Goal: Information Seeking & Learning: Learn about a topic

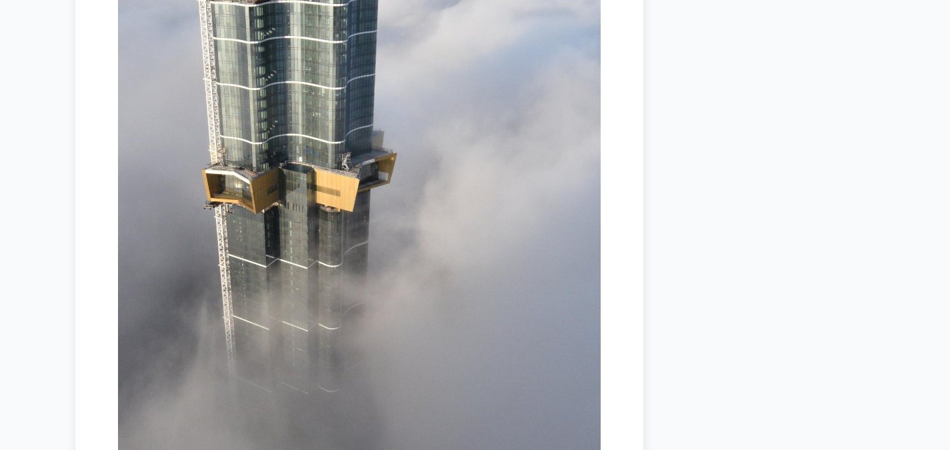
scroll to position [4361, 0]
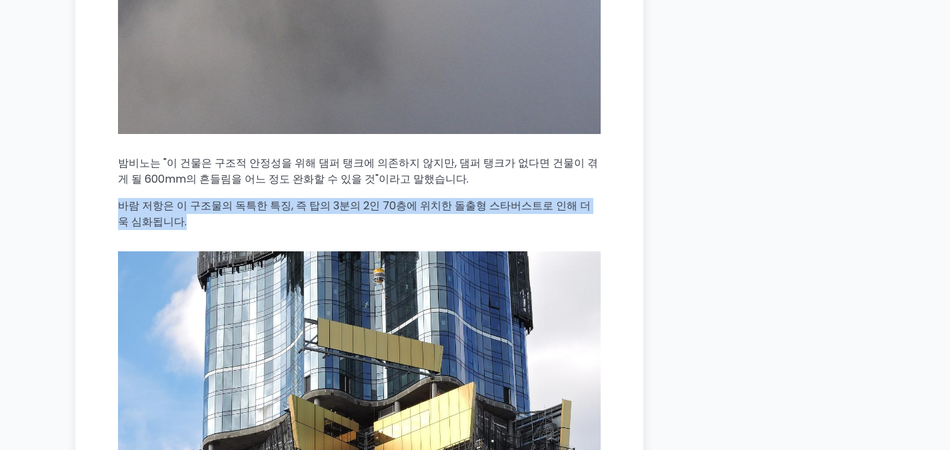
drag, startPoint x: 331, startPoint y: 160, endPoint x: 65, endPoint y: 153, distance: 266.1
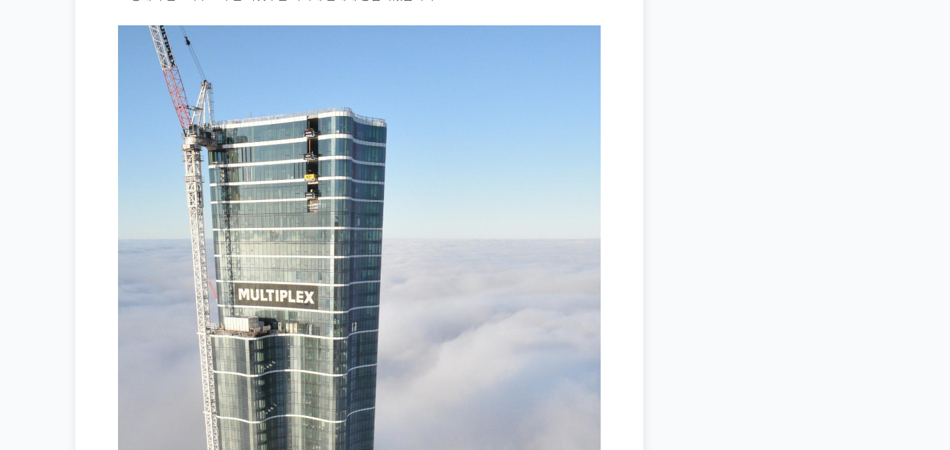
scroll to position [3360, 0]
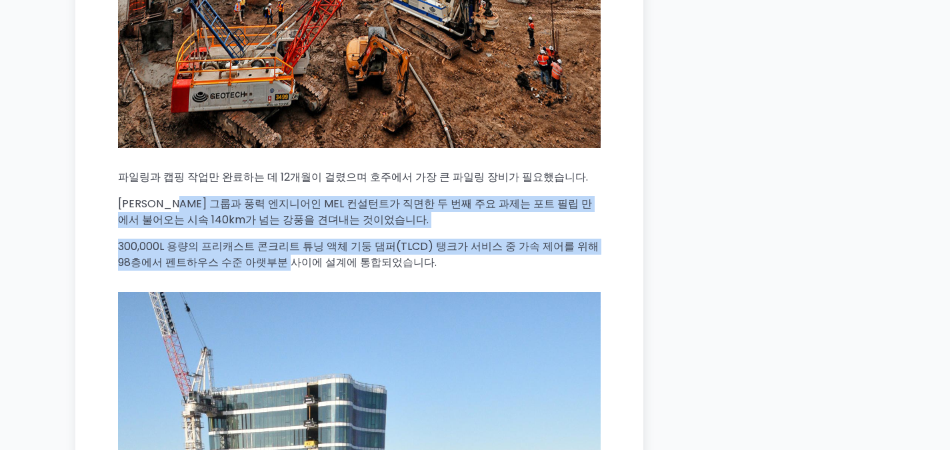
drag, startPoint x: 257, startPoint y: 215, endPoint x: 185, endPoint y: 132, distance: 109.2
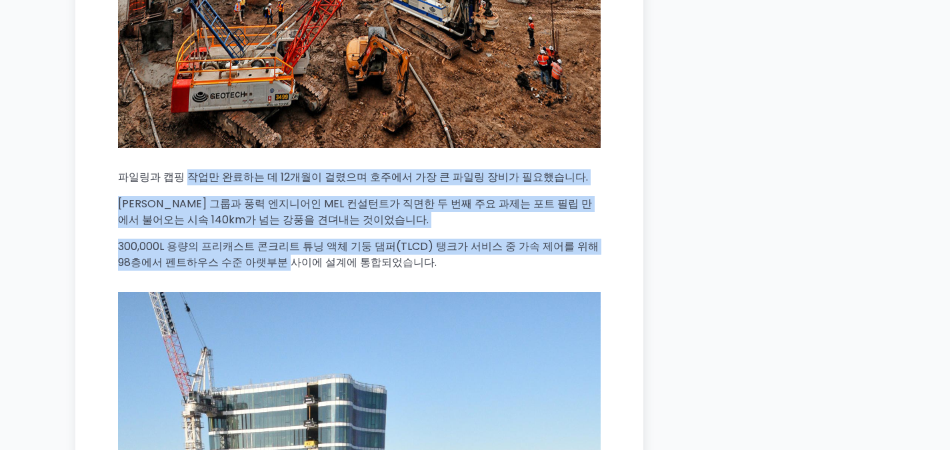
click at [203, 196] on font "[PERSON_NAME] 그룹과 풍력 엔지니어인 MEL 컨설턴트가 직면한 두 번째 주요 과제는 포트 필립 만에서 불어오는 시속 140km가 넘…" at bounding box center [355, 211] width 474 height 31
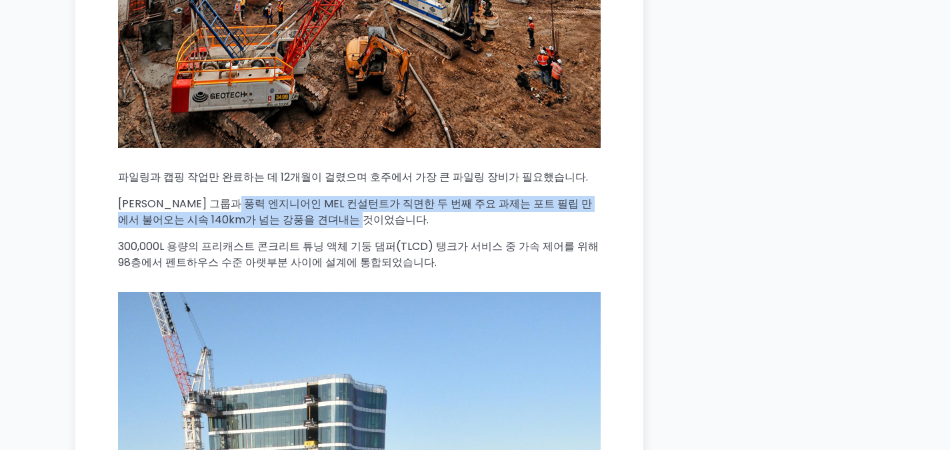
drag, startPoint x: 321, startPoint y: 167, endPoint x: 401, endPoint y: 161, distance: 80.2
click at [397, 196] on font "[PERSON_NAME] 그룹과 풍력 엔지니어인 MEL 컨설턴트가 직면한 두 번째 주요 과제는 포트 필립 만에서 불어오는 시속 140km가 넘…" at bounding box center [355, 211] width 474 height 31
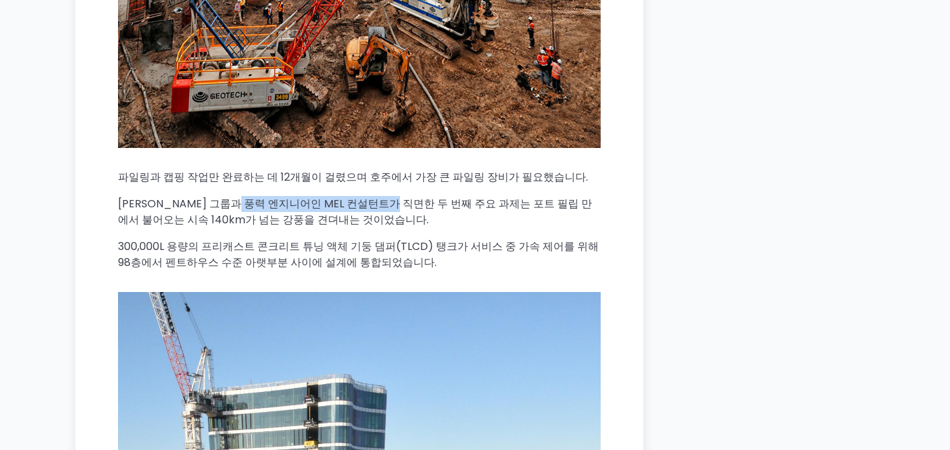
click at [401, 196] on font "[PERSON_NAME] 그룹과 풍력 엔지니어인 MEL 컨설턴트가 직면한 두 번째 주요 과제는 포트 필립 만에서 불어오는 시속 140km가 넘…" at bounding box center [355, 211] width 474 height 31
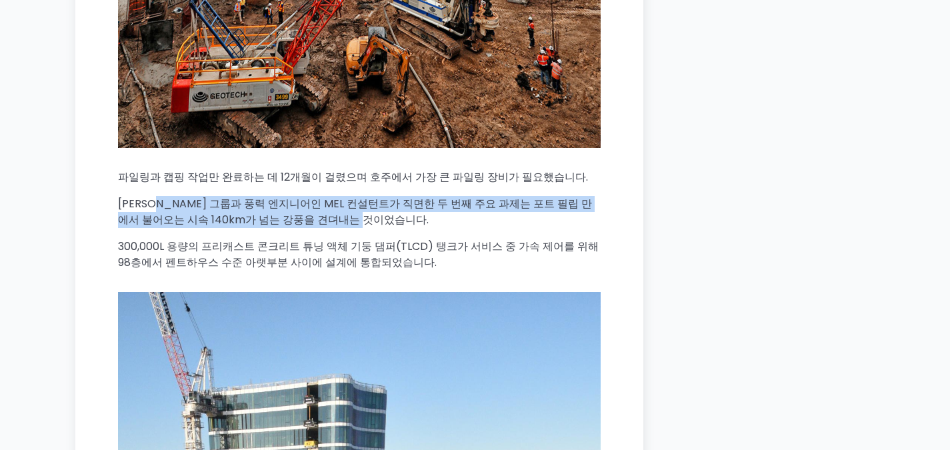
drag, startPoint x: 395, startPoint y: 179, endPoint x: 167, endPoint y: 157, distance: 229.0
click at [167, 196] on p "[PERSON_NAME] 그룹과 풍력 엔지니어인 MEL 컨설턴트가 직면한 두 번째 주요 과제는 포트 필립 만에서 불어오는 시속 140km가 넘…" at bounding box center [359, 212] width 483 height 32
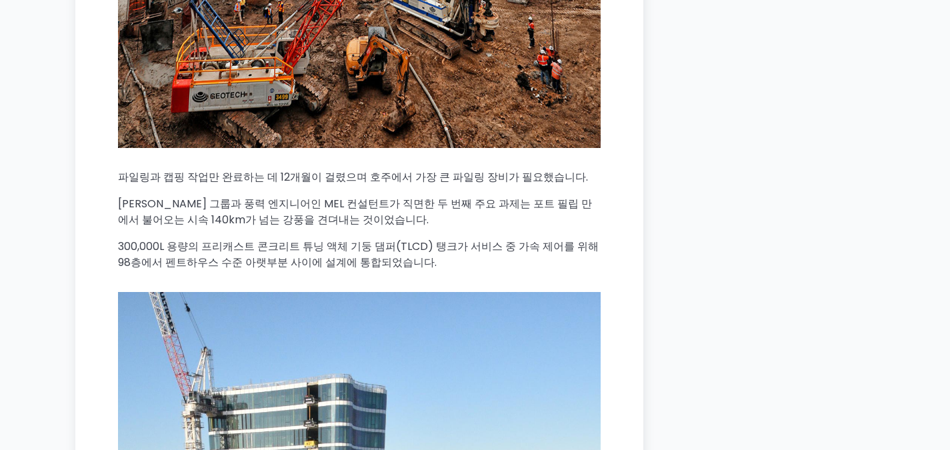
click at [157, 196] on font "[PERSON_NAME] 그룹과 풍력 엔지니어인 MEL 컨설턴트가 직면한 두 번째 주요 과제는 포트 필립 만에서 불어오는 시속 140km가 넘…" at bounding box center [355, 211] width 474 height 31
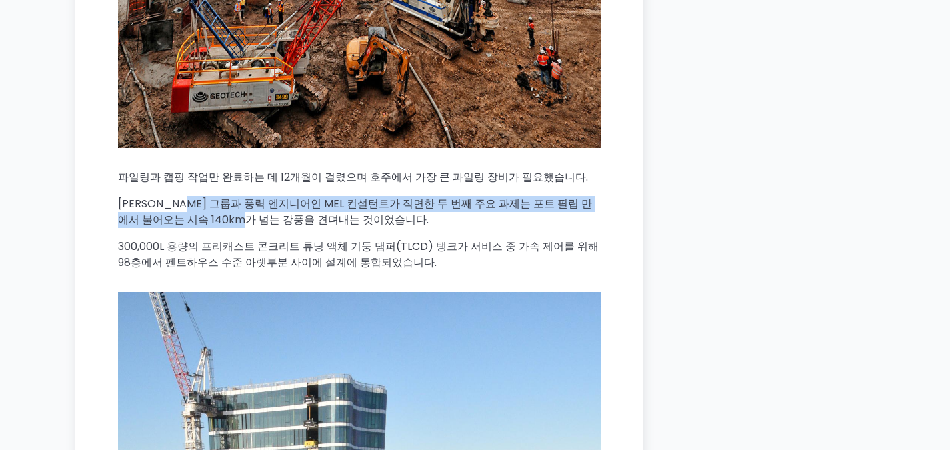
drag, startPoint x: 211, startPoint y: 159, endPoint x: 225, endPoint y: 169, distance: 16.7
click at [225, 196] on font "[PERSON_NAME] 그룹과 풍력 엔지니어인 MEL 컨설턴트가 직면한 두 번째 주요 과제는 포트 필립 만에서 불어오는 시속 140km가 넘…" at bounding box center [355, 211] width 474 height 31
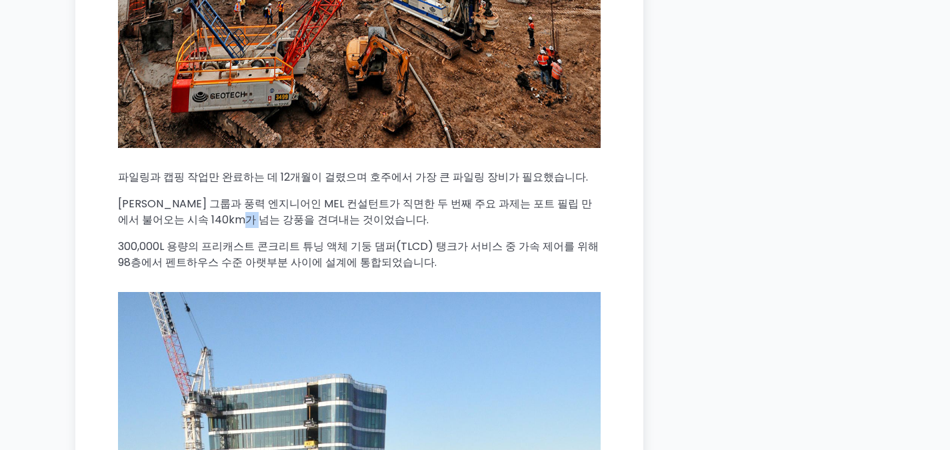
drag, startPoint x: 228, startPoint y: 167, endPoint x: 241, endPoint y: 166, distance: 12.7
click at [241, 196] on font "[PERSON_NAME] 그룹과 풍력 엔지니어인 MEL 컨설턴트가 직면한 두 번째 주요 과제는 포트 필립 만에서 불어오는 시속 140km가 넘…" at bounding box center [355, 211] width 474 height 31
drag, startPoint x: 215, startPoint y: 171, endPoint x: 295, endPoint y: 171, distance: 80.7
click at [295, 196] on font "[PERSON_NAME] 그룹과 풍력 엔지니어인 MEL 컨설턴트가 직면한 두 번째 주요 과제는 포트 필립 만에서 불어오는 시속 140km가 넘…" at bounding box center [355, 211] width 474 height 31
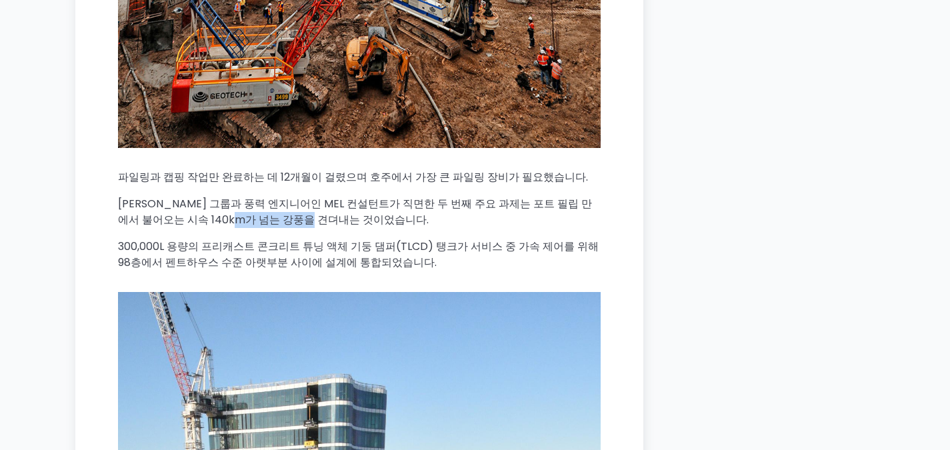
click at [297, 196] on font "[PERSON_NAME] 그룹과 풍력 엔지니어인 MEL 컨설턴트가 직면한 두 번째 주요 과제는 포트 필립 만에서 불어오는 시속 140km가 넘…" at bounding box center [355, 211] width 474 height 31
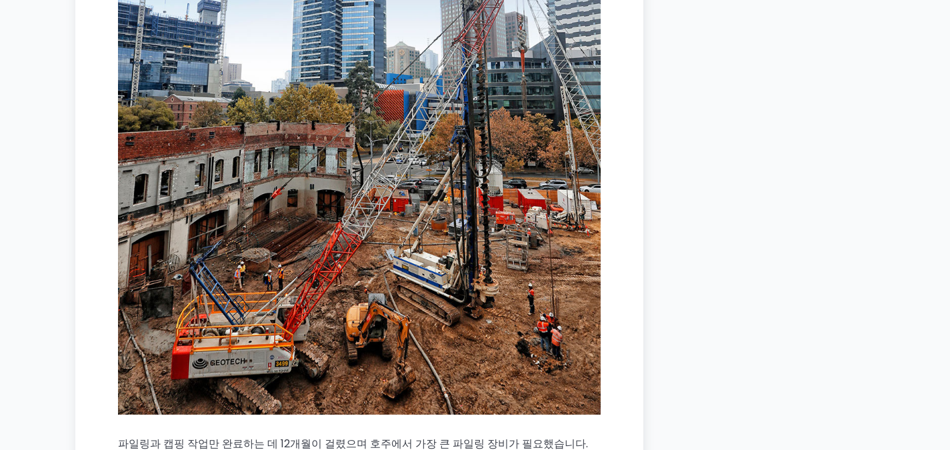
scroll to position [3160, 0]
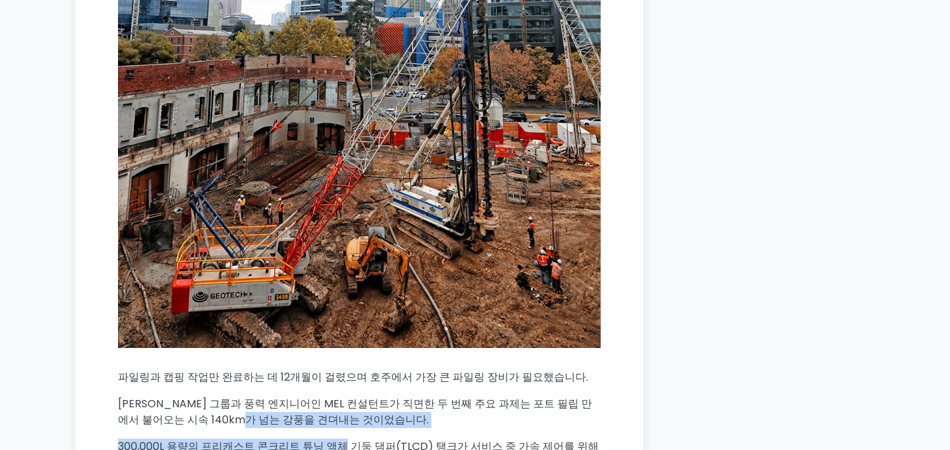
drag, startPoint x: 225, startPoint y: 372, endPoint x: 350, endPoint y: 375, distance: 124.7
click at [345, 396] on p "[PERSON_NAME] 그룹과 풍력 엔지니어인 MEL 컨설턴트가 직면한 두 번째 주요 과제는 포트 필립 만에서 불어오는 시속 140km가 넘…" at bounding box center [359, 412] width 483 height 32
click at [351, 396] on p "[PERSON_NAME] 그룹과 풍력 엔지니어인 MEL 컨설턴트가 직면한 두 번째 주요 과제는 포트 필립 만에서 불어오는 시속 140km가 넘…" at bounding box center [359, 412] width 483 height 32
click at [354, 396] on p "[PERSON_NAME] 그룹과 풍력 엔지니어인 MEL 컨설턴트가 직면한 두 번째 주요 과제는 포트 필립 만에서 불어오는 시속 140km가 넘…" at bounding box center [359, 412] width 483 height 32
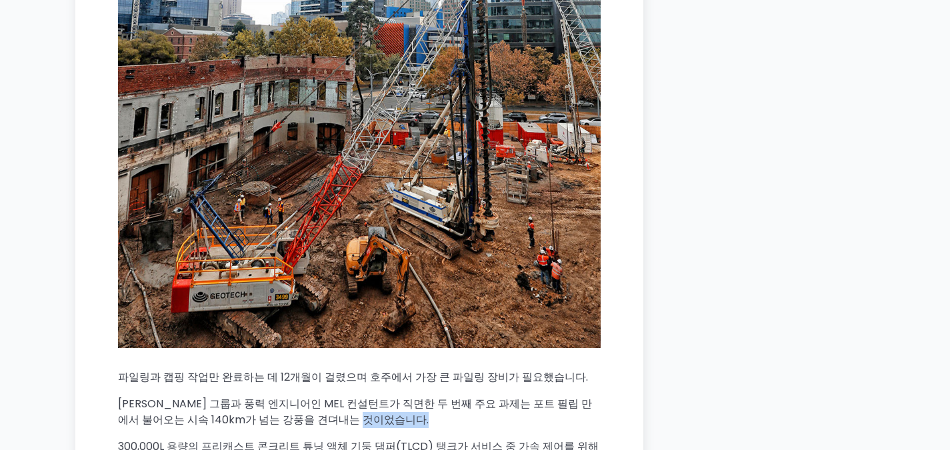
click at [354, 396] on p "[PERSON_NAME] 그룹과 풍력 엔지니어인 MEL 컨설턴트가 직면한 두 번째 주요 과제는 포트 필립 만에서 불어오는 시속 140km가 넘…" at bounding box center [359, 412] width 483 height 32
click at [216, 439] on font "300,000L 용량의 프리캐스트 콘크리트 튜닝 액체 기둥 댐퍼(TLCD) 탱크가 서비스 중 가속 제어를 위해 98층에서 펜트하우스 수준 아랫…" at bounding box center [358, 454] width 481 height 31
drag, startPoint x: 133, startPoint y: 393, endPoint x: 268, endPoint y: 392, distance: 134.7
click at [267, 439] on font "300,000L 용량의 프리캐스트 콘크리트 튜닝 액체 기둥 댐퍼(TLCD) 탱크가 서비스 중 가속 제어를 위해 98층에서 펜트하우스 수준 아랫…" at bounding box center [358, 454] width 481 height 31
click at [268, 439] on font "300,000L 용량의 프리캐스트 콘크리트 튜닝 액체 기둥 댐퍼(TLCD) 탱크가 서비스 중 가속 제어를 위해 98층에서 펜트하우스 수준 아랫…" at bounding box center [358, 454] width 481 height 31
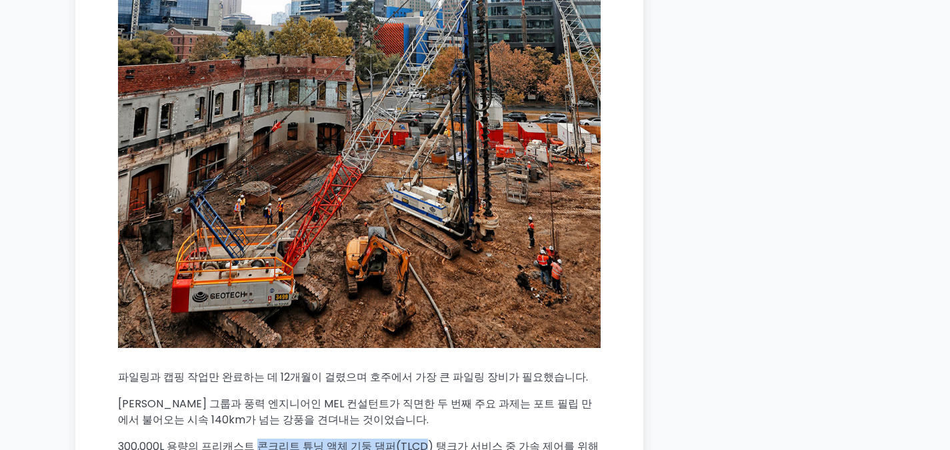
drag, startPoint x: 268, startPoint y: 392, endPoint x: 390, endPoint y: 394, distance: 122.0
click at [390, 439] on font "300,000L 용량의 프리캐스트 콘크리트 튜닝 액체 기둥 댐퍼(TLCD) 탱크가 서비스 중 가속 제어를 위해 98층에서 펜트하우스 수준 아랫…" at bounding box center [358, 454] width 481 height 31
click at [408, 439] on p "300,000L 용량의 프리캐스트 콘크리트 튜닝 액체 기둥 댐퍼(TLCD) 탱크가 서비스 중 가속 제어를 위해 98층에서 펜트하우스 수준 아랫…" at bounding box center [359, 455] width 483 height 32
click at [402, 439] on p "300,000L 용량의 프리캐스트 콘크리트 튜닝 액체 기둥 댐퍼(TLCD) 탱크가 서비스 중 가속 제어를 위해 98층에서 펜트하우스 수준 아랫…" at bounding box center [359, 455] width 483 height 32
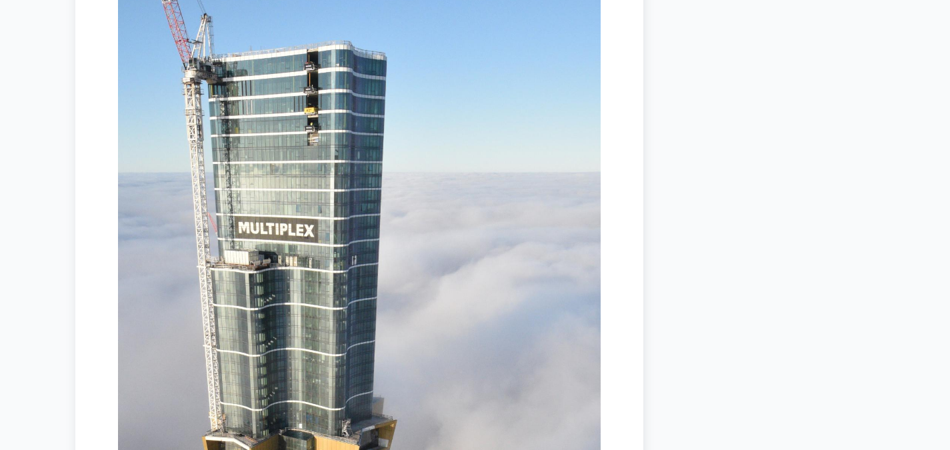
scroll to position [3427, 0]
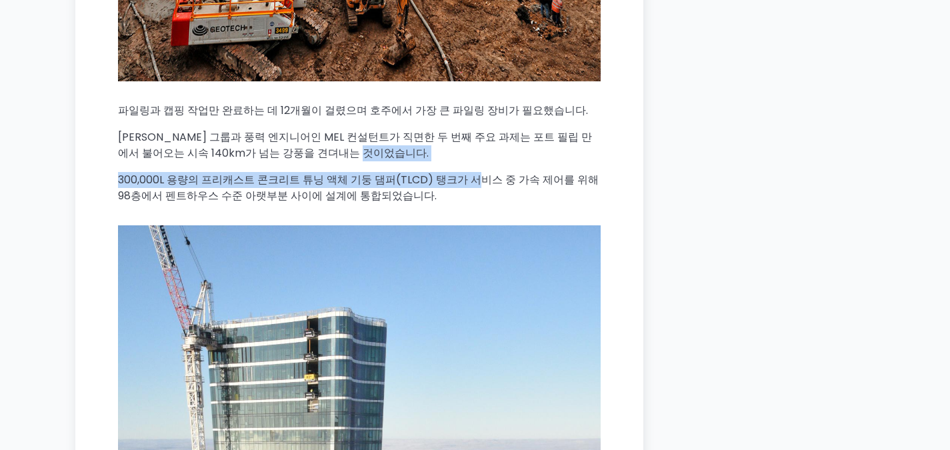
drag, startPoint x: 466, startPoint y: 133, endPoint x: 361, endPoint y: 101, distance: 109.7
click at [361, 129] on p "[PERSON_NAME] 그룹과 풍력 엔지니어인 MEL 컨설턴트가 직면한 두 번째 주요 과제는 포트 필립 만에서 불어오는 시속 140km가 넘…" at bounding box center [359, 145] width 483 height 32
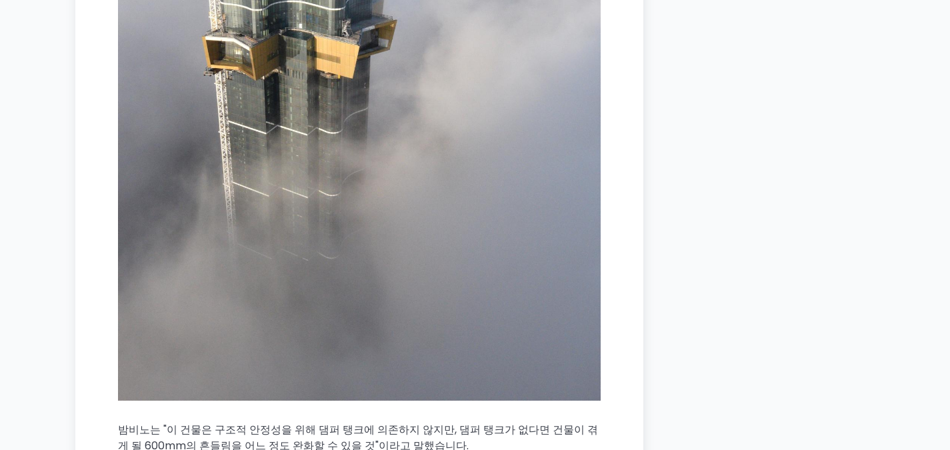
scroll to position [4161, 0]
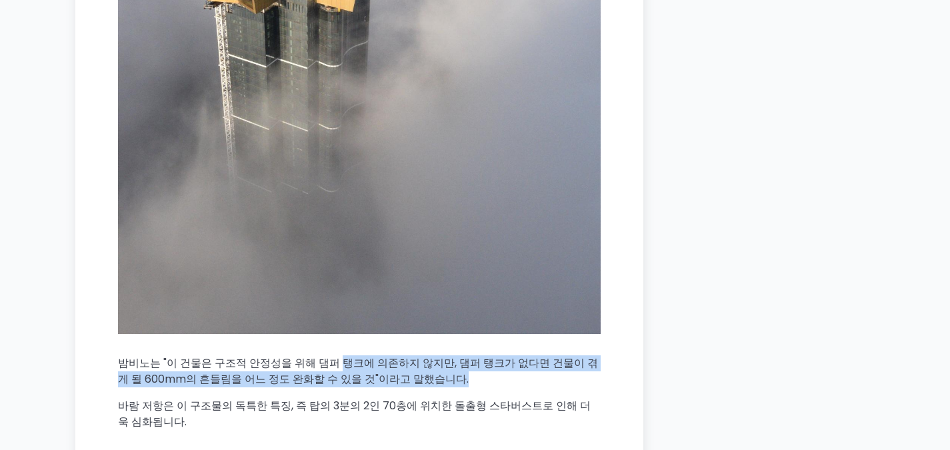
drag, startPoint x: 355, startPoint y: 320, endPoint x: 481, endPoint y: 326, distance: 126.2
click at [481, 355] on p "밤비노는 "이 건물은 구조적 안정성을 위해 댐퍼 탱크에 의존하지 않지만, 댐퍼 탱크가 없다면 건물이 겪게 될 600mm의 흔들림을 어느 정도 …" at bounding box center [359, 371] width 483 height 32
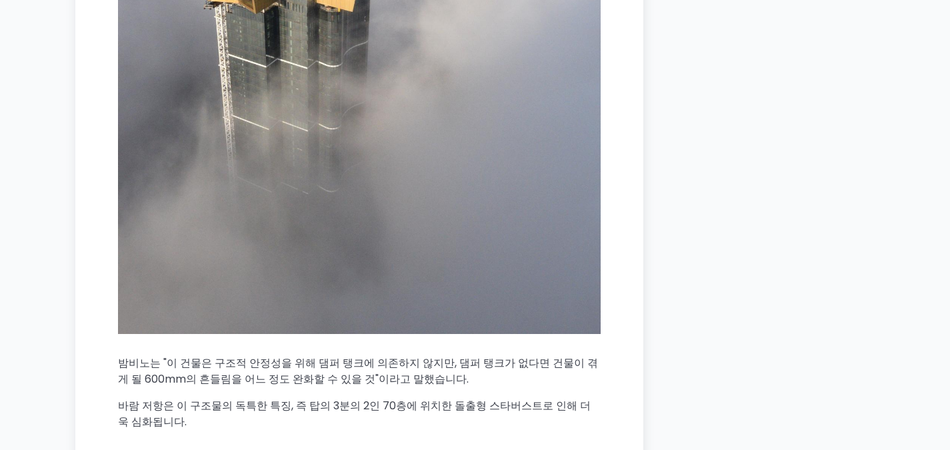
click at [479, 355] on font "밤비노는 "이 건물은 구조적 안정성을 위해 댐퍼 탱크에 의존하지 않지만, 댐퍼 탱크가 없다면 건물이 겪게 될 600mm의 흔들림을 어느 정도 …" at bounding box center [358, 370] width 480 height 31
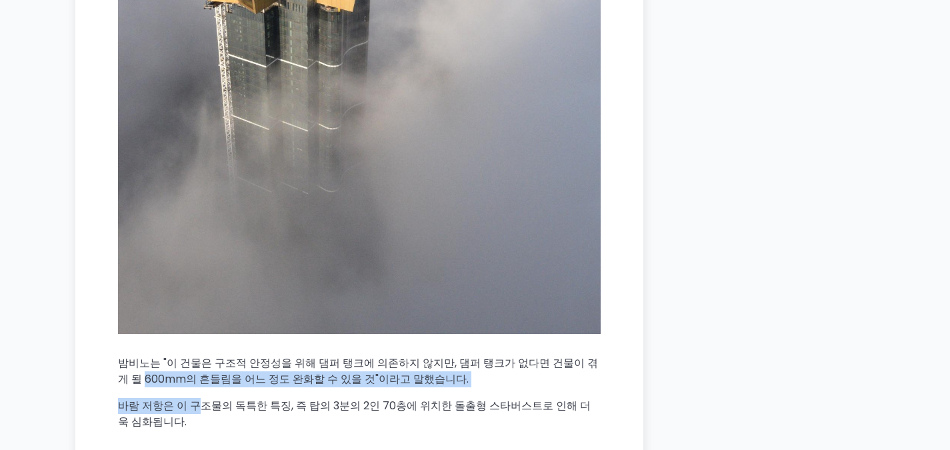
drag, startPoint x: 179, startPoint y: 361, endPoint x: 200, endPoint y: 365, distance: 21.7
click at [200, 398] on font "바람 저항은 이 구조물의 독특한 특징, 즉 탑의 3분의 2인 70층에 위치한 돌출형 스타버스트로 인해 더욱 심화됩니다." at bounding box center [354, 413] width 473 height 31
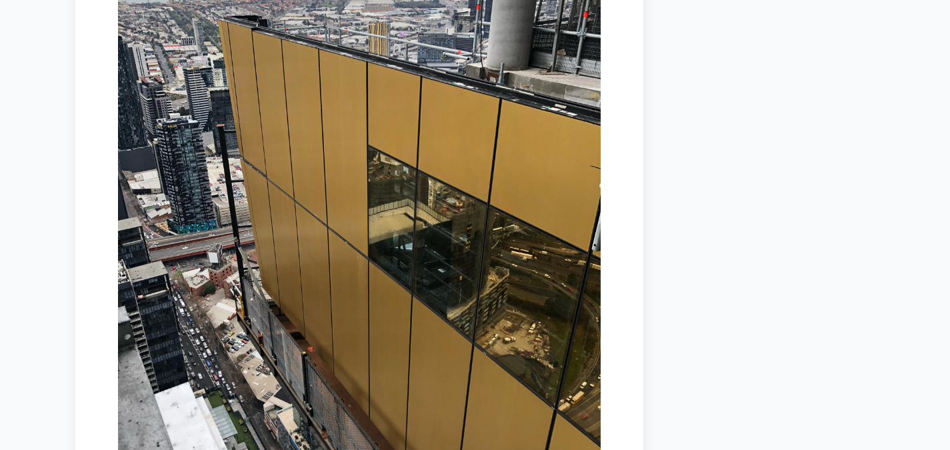
scroll to position [5694, 0]
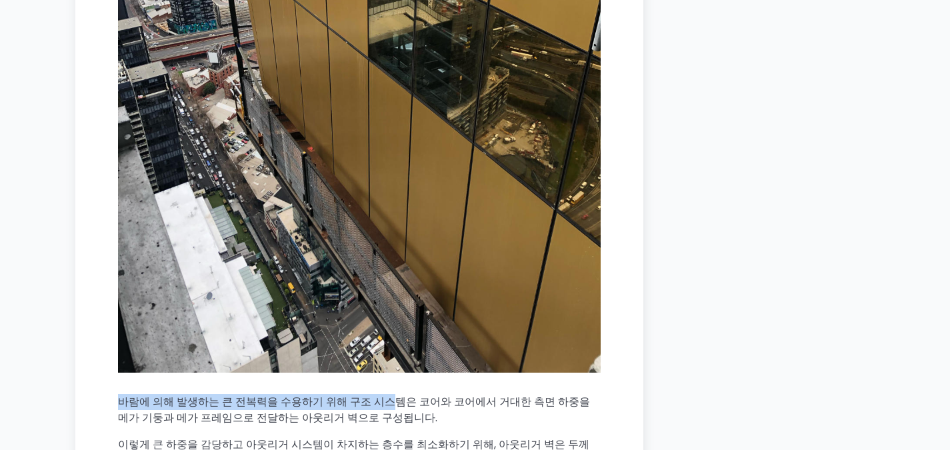
drag, startPoint x: 101, startPoint y: 346, endPoint x: 405, endPoint y: 347, distance: 304.0
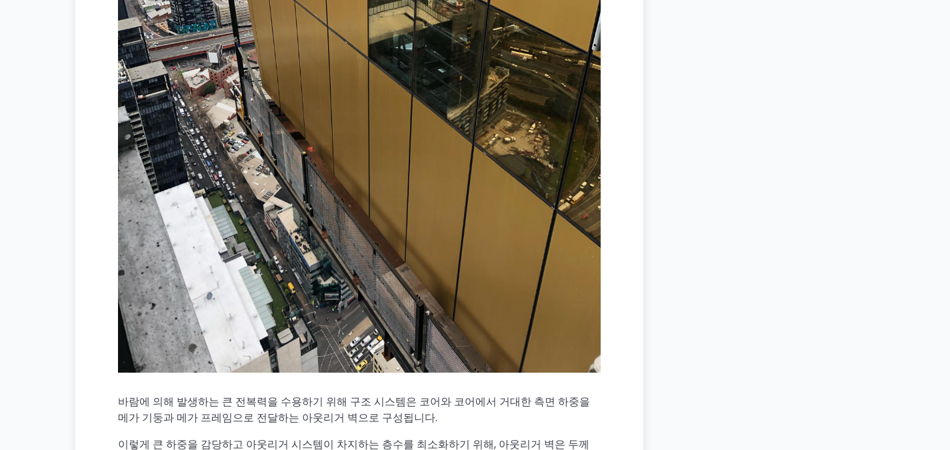
click at [415, 394] on font "바람에 의해 발생하는 큰 전복력을 수용하기 위해 구조 시스템은 코어와 코어에서 거대한 측면 하중을 메가 기둥과 메가 프레임으로 전달하는 아웃리…" at bounding box center [354, 409] width 472 height 31
drag, startPoint x: 412, startPoint y: 351, endPoint x: 263, endPoint y: 357, distance: 148.8
click at [264, 394] on font "바람에 의해 발생하는 큰 전복력을 수용하기 위해 구조 시스템은 코어와 코어에서 거대한 측면 하중을 메가 기둥과 메가 프레임으로 전달하는 아웃리…" at bounding box center [354, 409] width 472 height 31
click at [262, 394] on font "바람에 의해 발생하는 큰 전복력을 수용하기 위해 구조 시스템은 코어와 코어에서 거대한 측면 하중을 메가 기둥과 메가 프레임으로 전달하는 아웃리…" at bounding box center [354, 409] width 472 height 31
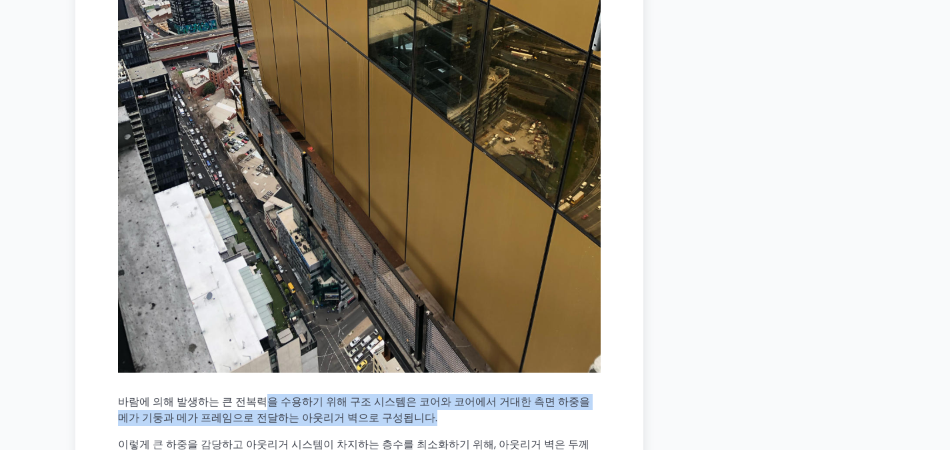
drag, startPoint x: 261, startPoint y: 345, endPoint x: 417, endPoint y: 367, distance: 156.9
click at [417, 394] on p "바람에 의해 발생하는 큰 전복력을 수용하기 위해 구조 시스템은 코어와 코어에서 거대한 측면 하중을 메가 기둥과 메가 프레임으로 전달하는 아웃리…" at bounding box center [359, 410] width 483 height 32
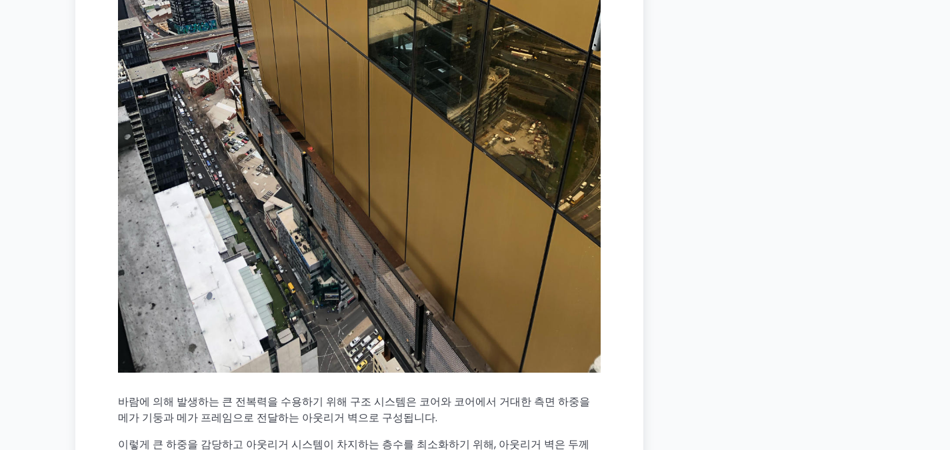
click at [415, 394] on p "바람에 의해 발생하는 큰 전복력을 수용하기 위해 구조 시스템은 코어와 코어에서 거대한 측면 하중을 메가 기둥과 메가 프레임으로 전달하는 아웃리…" at bounding box center [359, 410] width 483 height 32
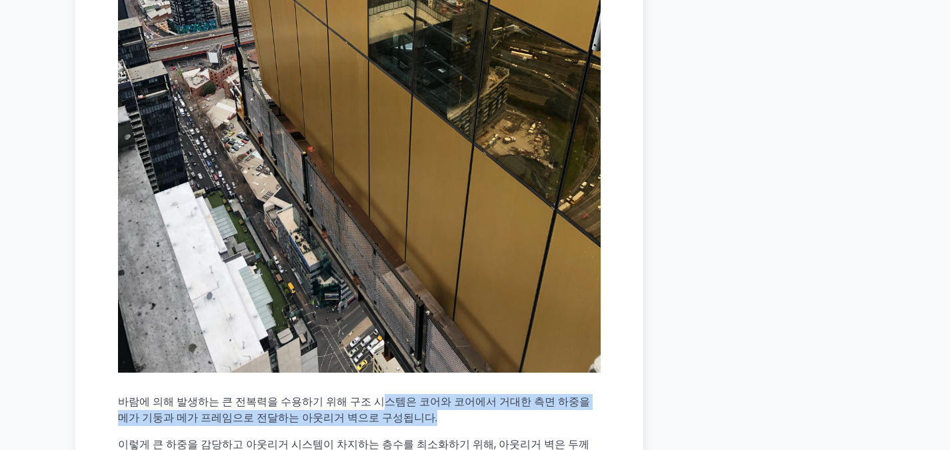
drag, startPoint x: 364, startPoint y: 341, endPoint x: 389, endPoint y: 369, distance: 37.8
click at [389, 394] on p "바람에 의해 발생하는 큰 전복력을 수용하기 위해 구조 시스템은 코어와 코어에서 거대한 측면 하중을 메가 기둥과 메가 프레임으로 전달하는 아웃리…" at bounding box center [359, 410] width 483 height 32
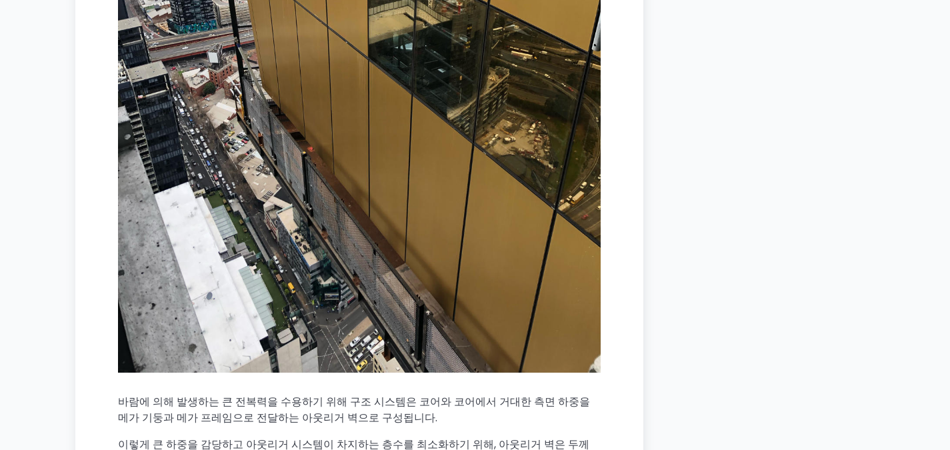
click at [389, 394] on p "바람에 의해 발생하는 큰 전복력을 수용하기 위해 구조 시스템은 코어와 코어에서 거대한 측면 하중을 메가 기둥과 메가 프레임으로 전달하는 아웃리…" at bounding box center [359, 410] width 483 height 32
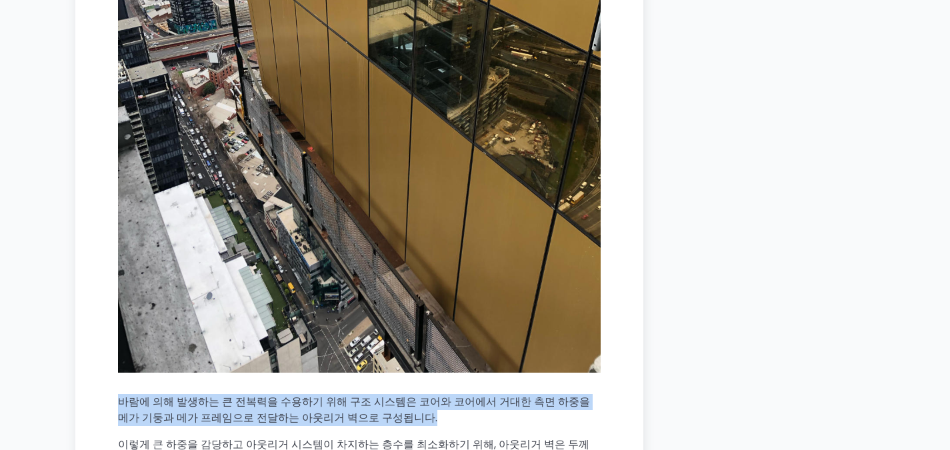
drag, startPoint x: 389, startPoint y: 369, endPoint x: 319, endPoint y: 339, distance: 76.2
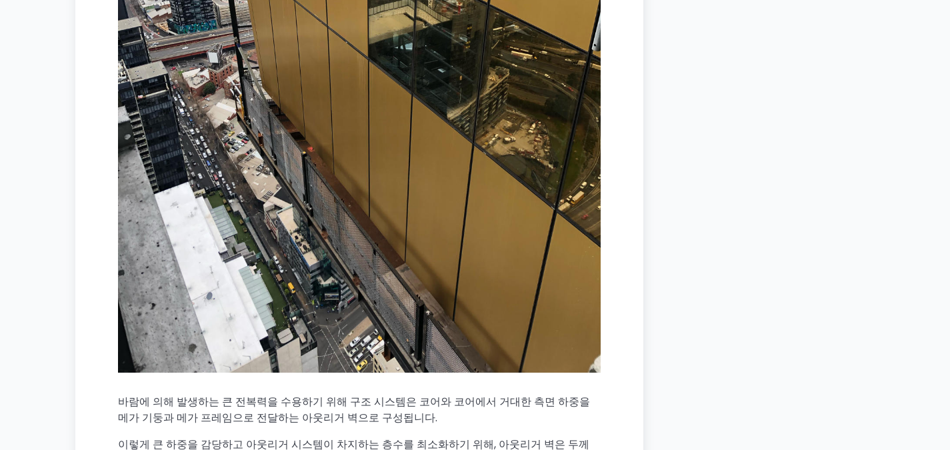
scroll to position [5827, 0]
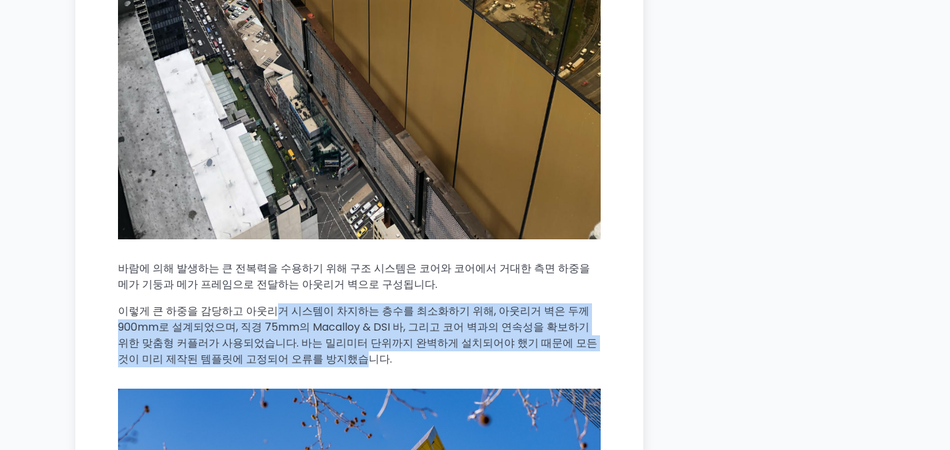
drag, startPoint x: 266, startPoint y: 254, endPoint x: 299, endPoint y: 315, distance: 69.2
click at [299, 315] on font "이렇게 큰 하중을 감당하고 아웃리거 시스템이 차지하는 층수를 최소화하기 위해, 아웃리거 벽은 두께 900mm로 설계되었으며, 직경 75mm의 …" at bounding box center [357, 334] width 479 height 63
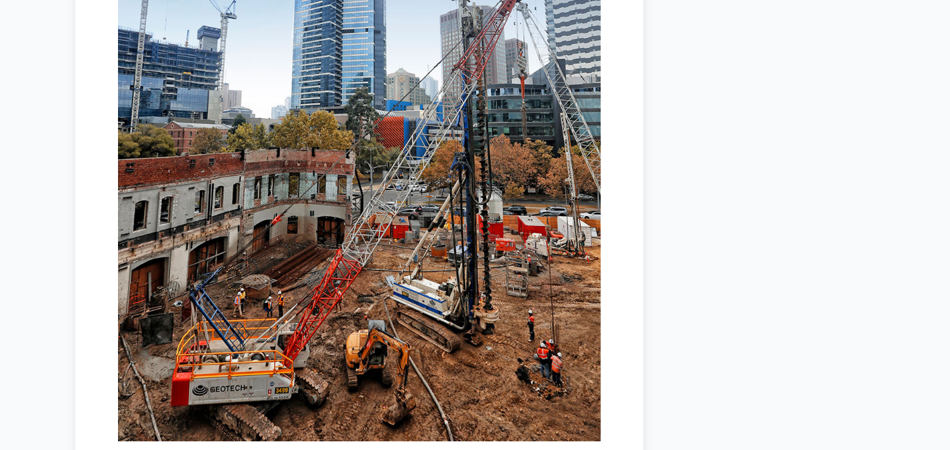
scroll to position [3200, 0]
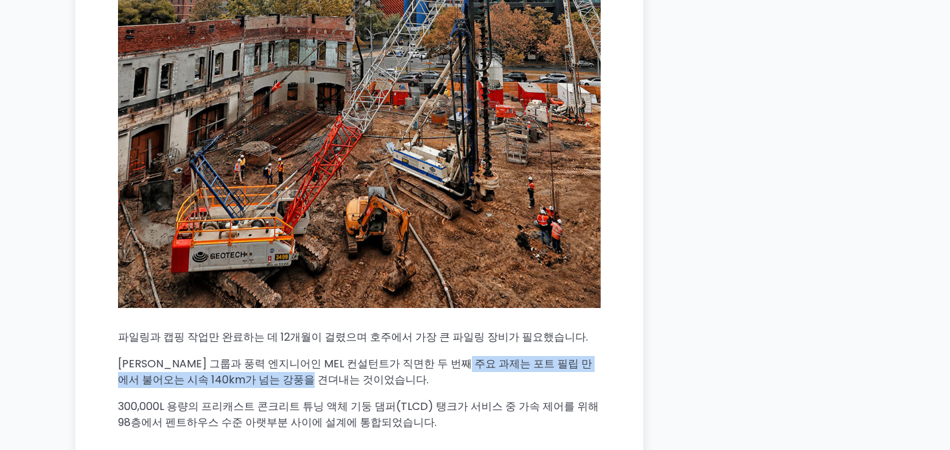
drag, startPoint x: 473, startPoint y: 316, endPoint x: 297, endPoint y: 329, distance: 176.5
click at [297, 356] on font "[PERSON_NAME] 그룹과 풍력 엔지니어인 MEL 컨설턴트가 직면한 두 번째 주요 과제는 포트 필립 만에서 불어오는 시속 140km가 넘…" at bounding box center [355, 371] width 474 height 31
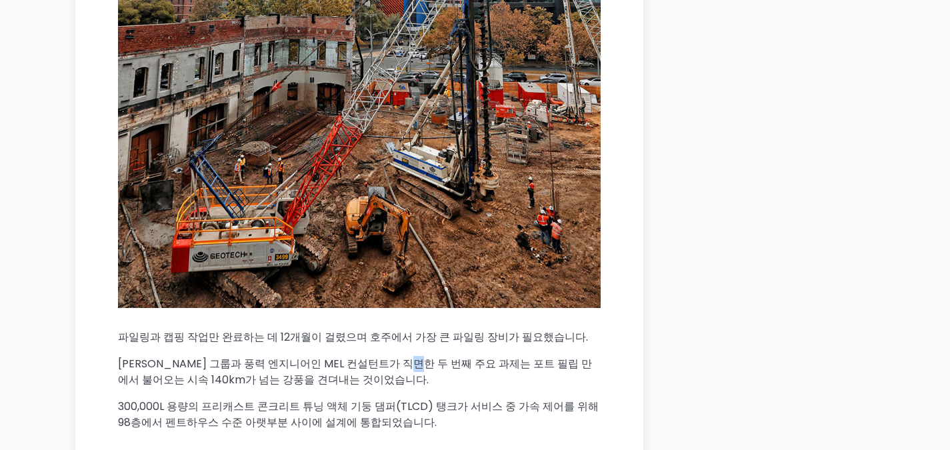
click at [419, 356] on font "[PERSON_NAME] 그룹과 풍력 엔지니어인 MEL 컨설턴트가 직면한 두 번째 주요 과제는 포트 필립 만에서 불어오는 시속 140km가 넘…" at bounding box center [355, 371] width 474 height 31
click at [422, 356] on font "[PERSON_NAME] 그룹과 풍력 엔지니어인 MEL 컨설턴트가 직면한 두 번째 주요 과제는 포트 필립 만에서 불어오는 시속 140km가 넘…" at bounding box center [355, 371] width 474 height 31
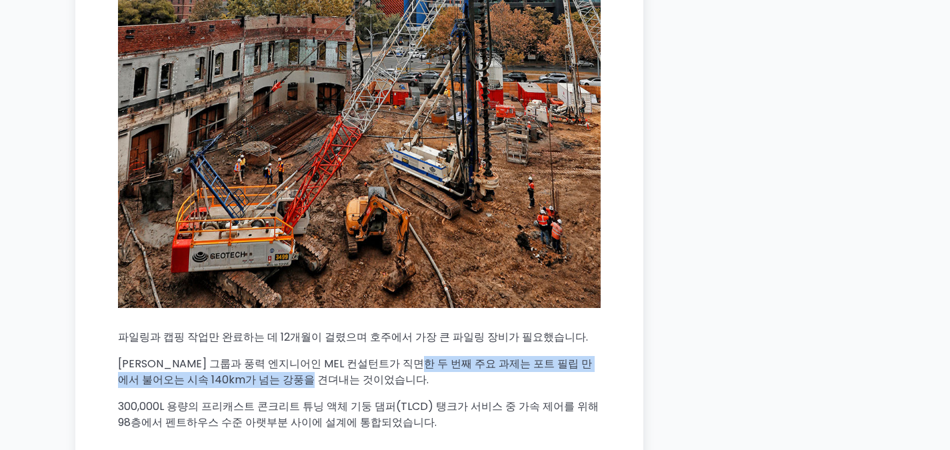
drag, startPoint x: 421, startPoint y: 314, endPoint x: 295, endPoint y: 329, distance: 127.5
click at [295, 356] on font "[PERSON_NAME] 그룹과 풍력 엔지니어인 MEL 컨설턴트가 직면한 두 번째 주요 과제는 포트 필립 만에서 불어오는 시속 140km가 넘…" at bounding box center [355, 371] width 474 height 31
copy font "주요 과제는 포트 필립 만에서 불어오는 시속 140km가 넘는 강풍을 견뎌내는 것"
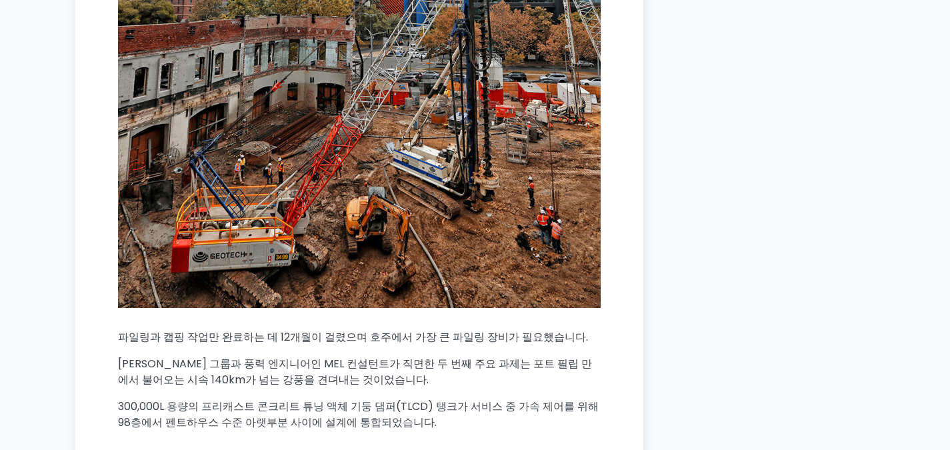
drag, startPoint x: 429, startPoint y: 355, endPoint x: 437, endPoint y: 359, distance: 9.5
click at [426, 399] on font "300,000L 용량의 프리캐스트 콘크리트 튜닝 액체 기둥 댐퍼(TLCD) 탱크가 서비스 중 가속 제어를 위해 98층에서 펜트하우스 수준 아랫…" at bounding box center [358, 414] width 481 height 31
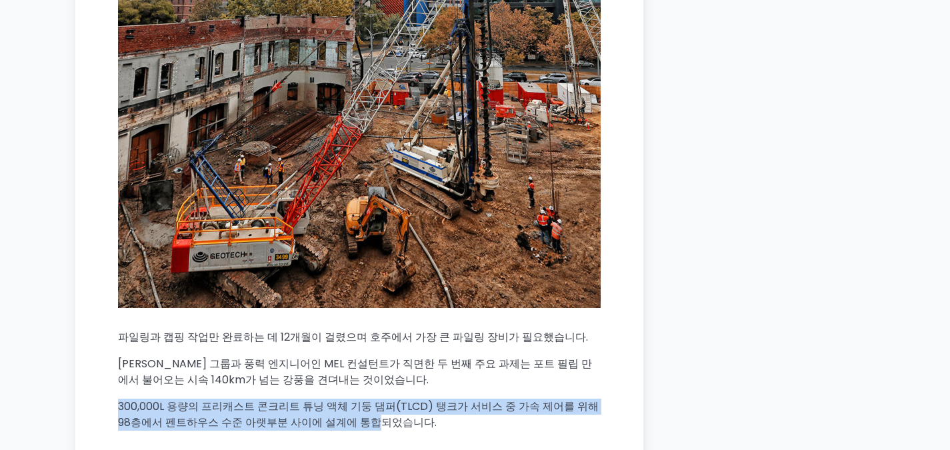
drag, startPoint x: 103, startPoint y: 361, endPoint x: 339, endPoint y: 379, distance: 236.1
copy font "300,000L 용량의 프리캐스트 콘크리트 튜닝 액체 기둥 댐퍼(TLCD) 탱크가 서비스 중 가속 제어를 위해 98층에서 펜트하우스 수준 아랫…"
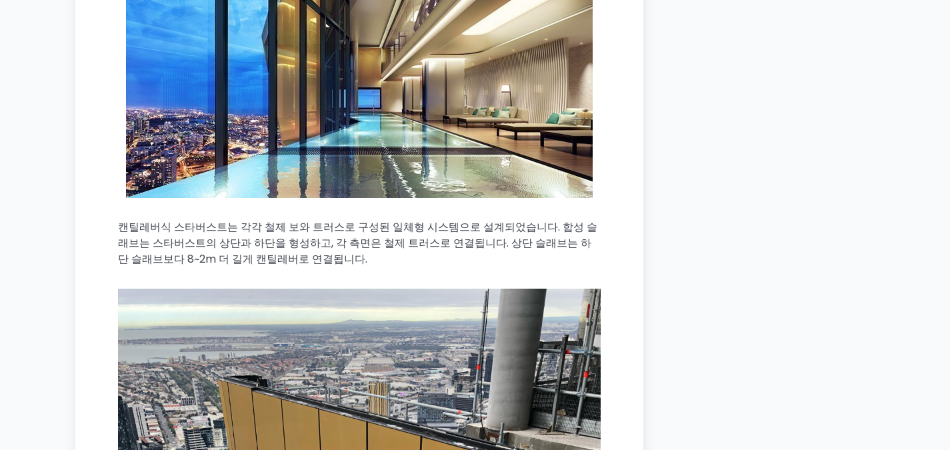
scroll to position [4934, 0]
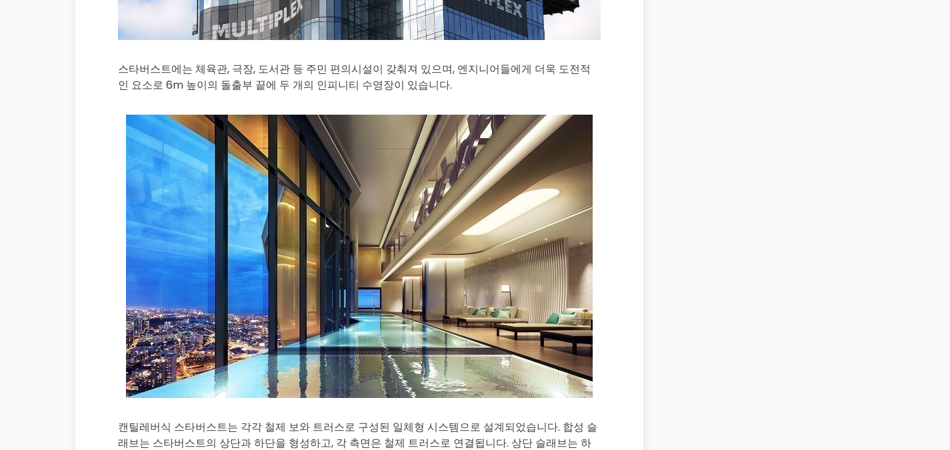
click at [760, 369] on div "집 / 조항 / 현재의 "큰 전복력": 호주 108호가 어떻게 서 있을 수 있을까 날짜 범위 [DATE] 딘 올리버 상표 고층 건물 주거용 구…" at bounding box center [475, 170] width 800 height 9445
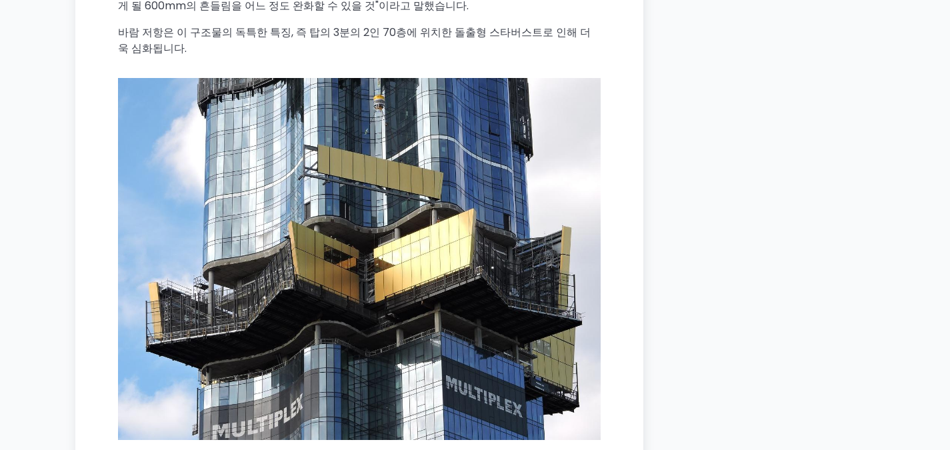
scroll to position [4201, 0]
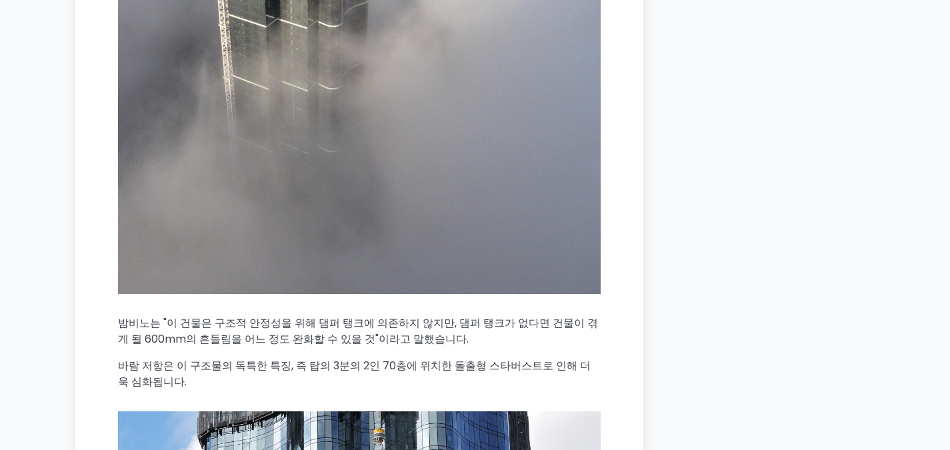
click at [171, 315] on font "밤비노는 "이 건물은 구조적 안정성을 위해 댐퍼 탱크에 의존하지 않지만, 댐퍼 탱크가 없다면 건물이 겪게 될 600mm의 흔들림을 어느 정도 …" at bounding box center [358, 330] width 480 height 31
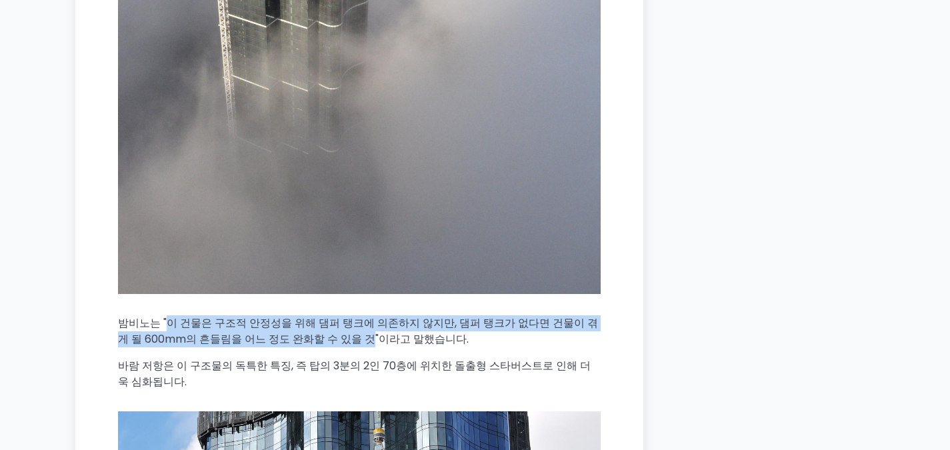
drag, startPoint x: 166, startPoint y: 276, endPoint x: 335, endPoint y: 299, distance: 170.9
click at [335, 315] on font "밤비노는 "이 건물은 구조적 안정성을 위해 댐퍼 탱크에 의존하지 않지만, 댐퍼 탱크가 없다면 건물이 겪게 될 600mm의 흔들림을 어느 정도 …" at bounding box center [358, 330] width 480 height 31
copy font "이 건물은 구조적 안정성을 위해 댐퍼 탱크에 의존하지 않지만, 댐퍼 탱크가 없다면 건물이 겪게 될 600mm의 흔들림을 어느 정도 완화할 수 …"
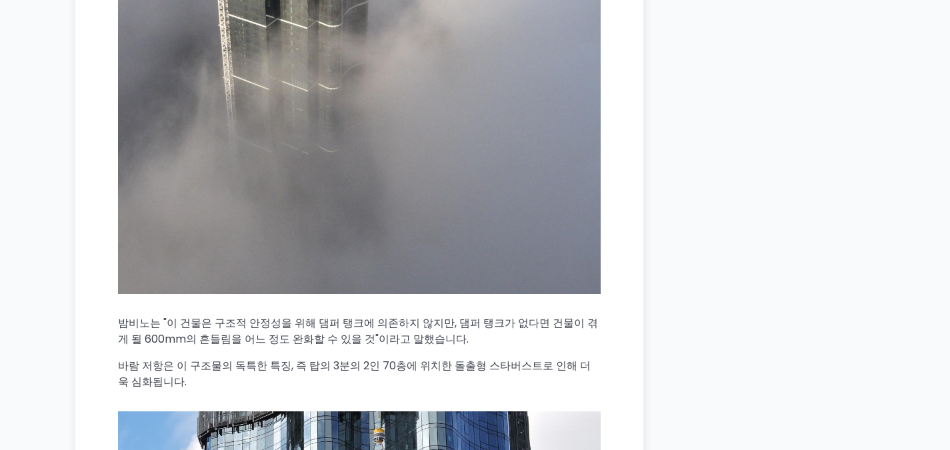
click at [330, 358] on p "바람 저항은 이 구조물의 독특한 특징, 즉 탑의 3분의 2인 70층에 위치한 돌출형 스타버스트로 인해 더욱 심화됩니다." at bounding box center [359, 374] width 483 height 32
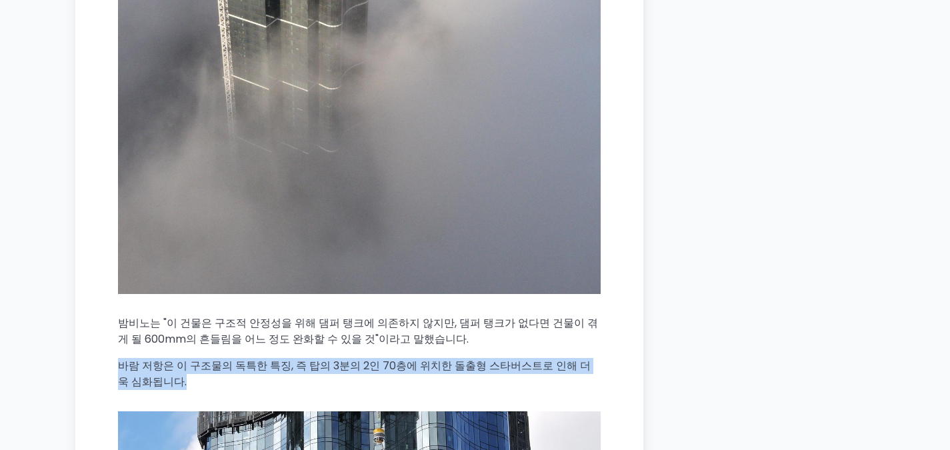
drag, startPoint x: 139, startPoint y: 324, endPoint x: 159, endPoint y: 329, distance: 20.5
click at [159, 358] on p "바람 저항은 이 구조물의 독특한 특징, 즉 탑의 3분의 2인 70층에 위치한 돌출형 스타버스트로 인해 더욱 심화됩니다." at bounding box center [359, 374] width 483 height 32
drag, startPoint x: 172, startPoint y: 334, endPoint x: 115, endPoint y: 321, distance: 58.1
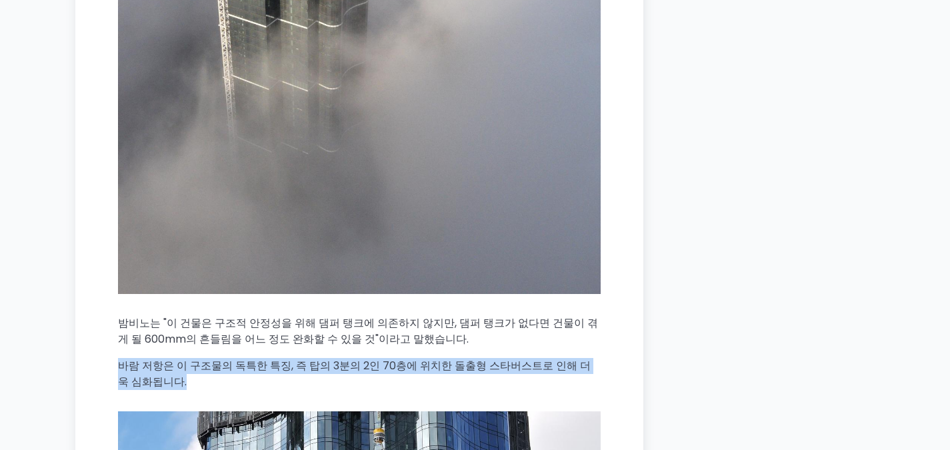
copy font "바람 저항은 이 구조물의 독특한 특징, 즉 탑의 3분의 2인 70층에 위치한 돌출형 스타버스트로 인해 더욱 심화됩니다."
drag, startPoint x: 391, startPoint y: 336, endPoint x: 518, endPoint y: 362, distance: 129.3
click at [392, 358] on p "바람 저항은 이 구조물의 독특한 특징, 즉 탑의 3분의 2인 70층에 위치한 돌출형 스타버스트로 인해 더욱 심화됩니다." at bounding box center [359, 374] width 483 height 32
